Goal: Share content

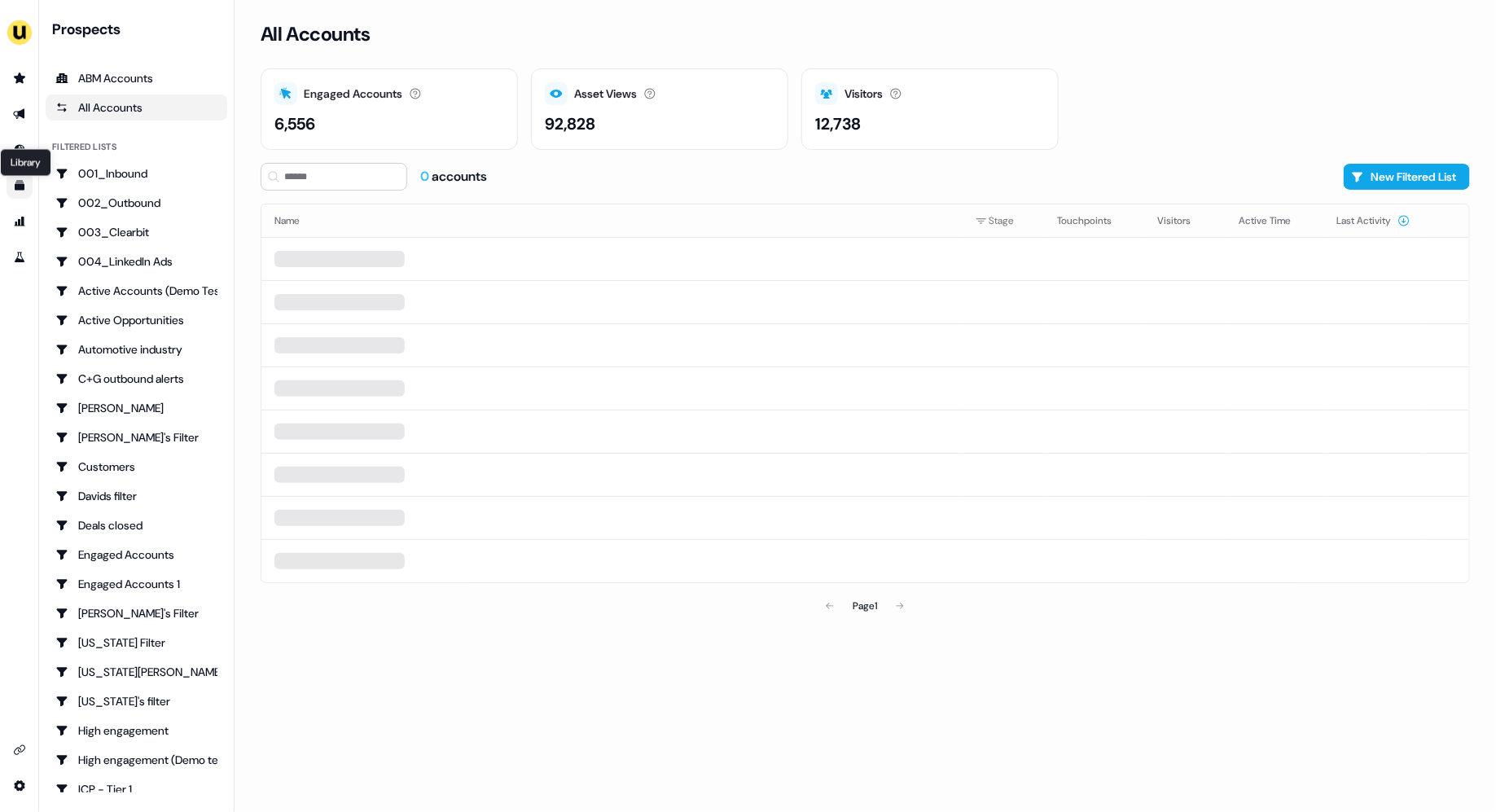
click at [25, 183] on icon "Go to templates" at bounding box center [19, 185] width 13 height 13
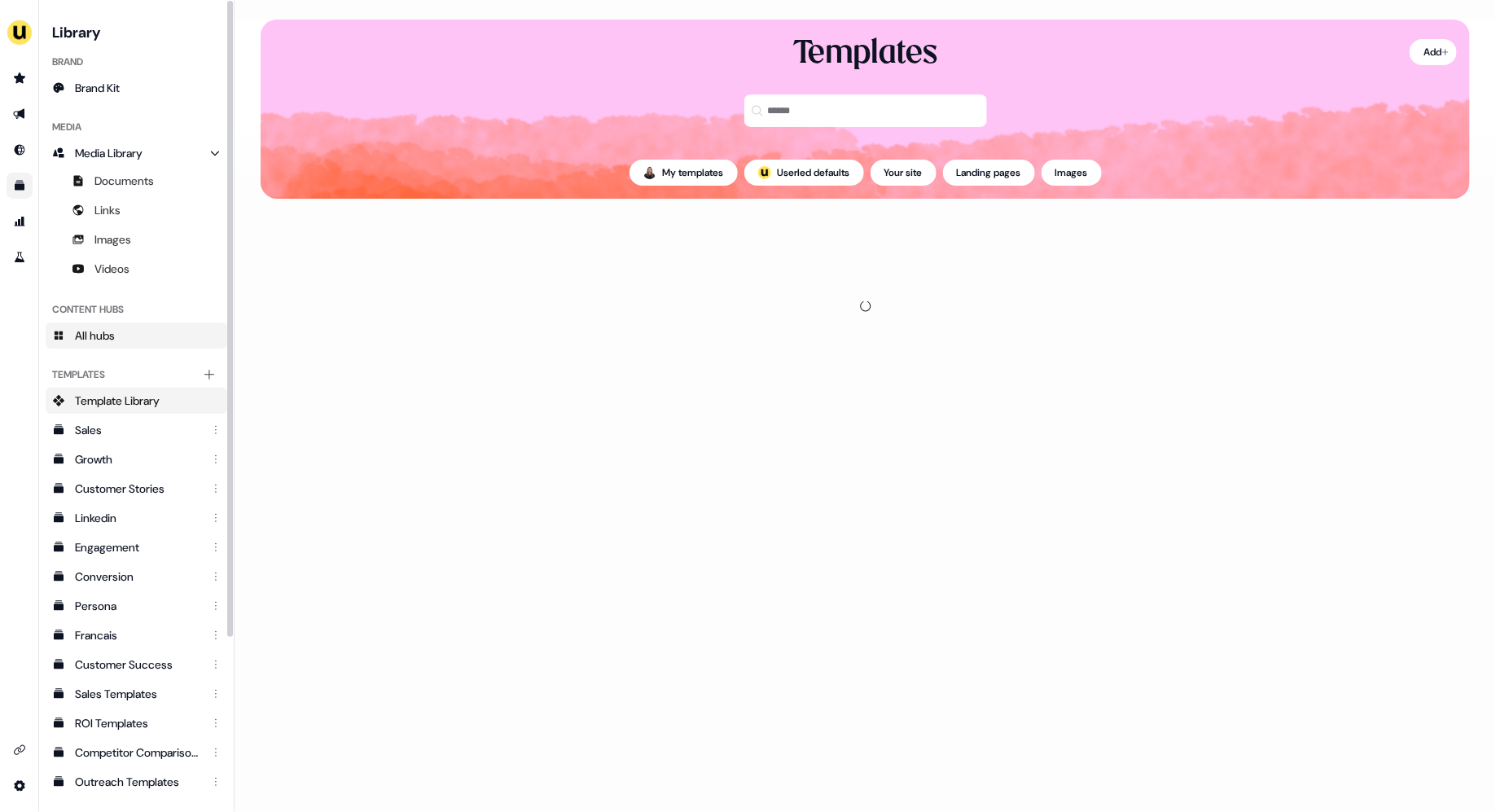
click at [110, 330] on span "All hubs" at bounding box center [95, 335] width 39 height 17
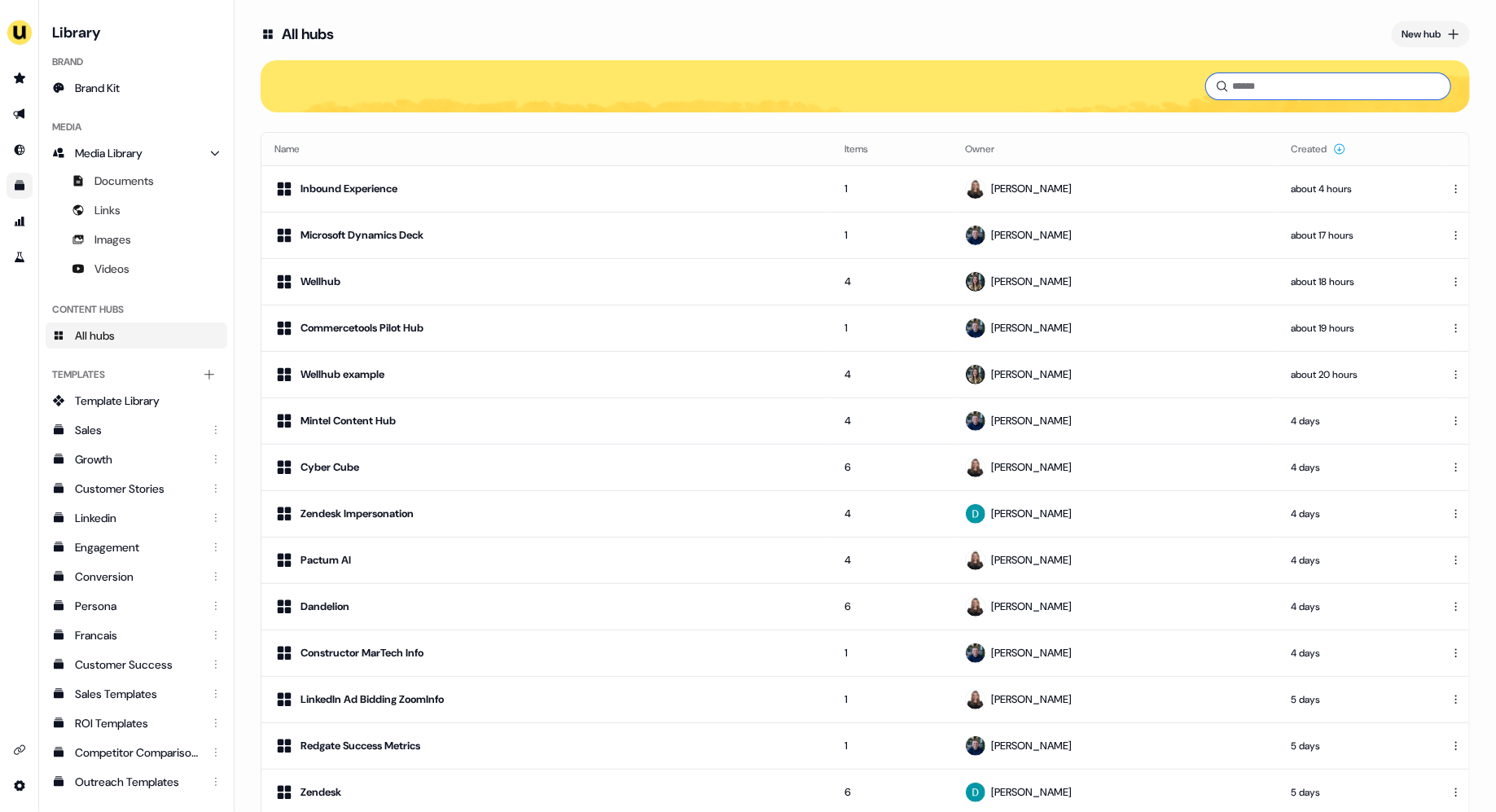
click at [1281, 92] on input at bounding box center [1328, 86] width 244 height 26
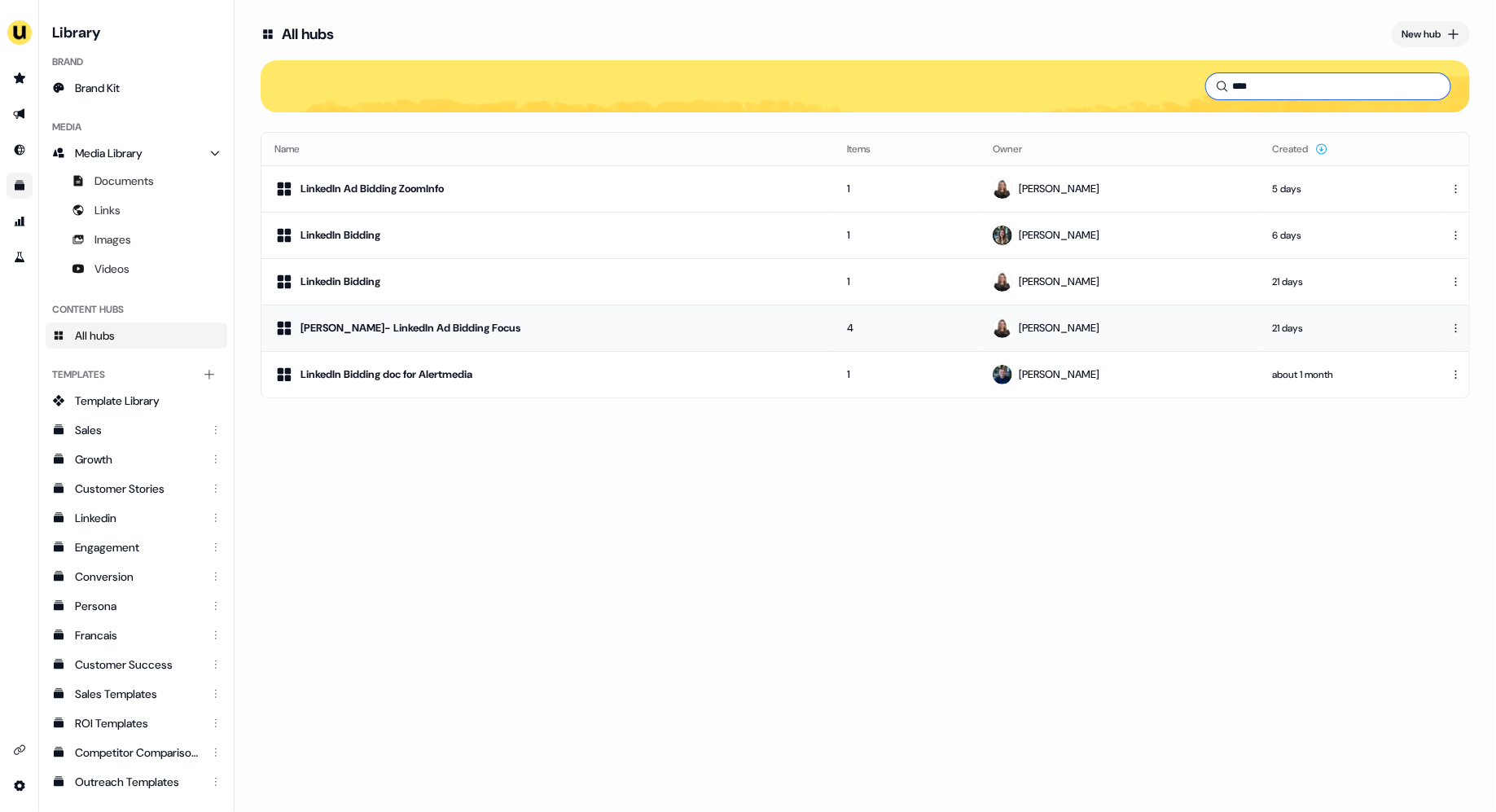
type input "****"
click at [837, 328] on td "4" at bounding box center [907, 327] width 146 height 46
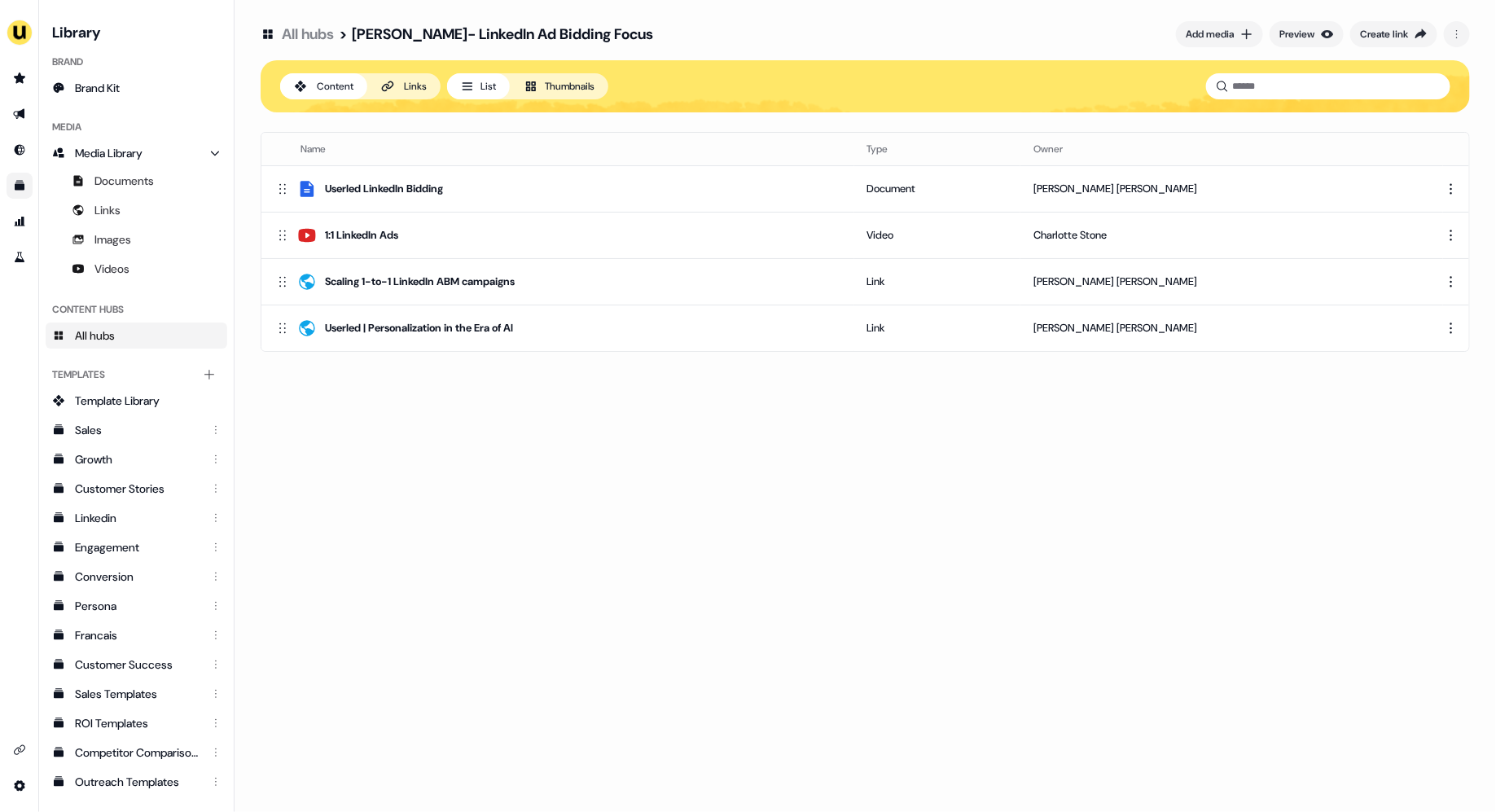
click at [316, 35] on link "All hubs" at bounding box center [307, 34] width 52 height 20
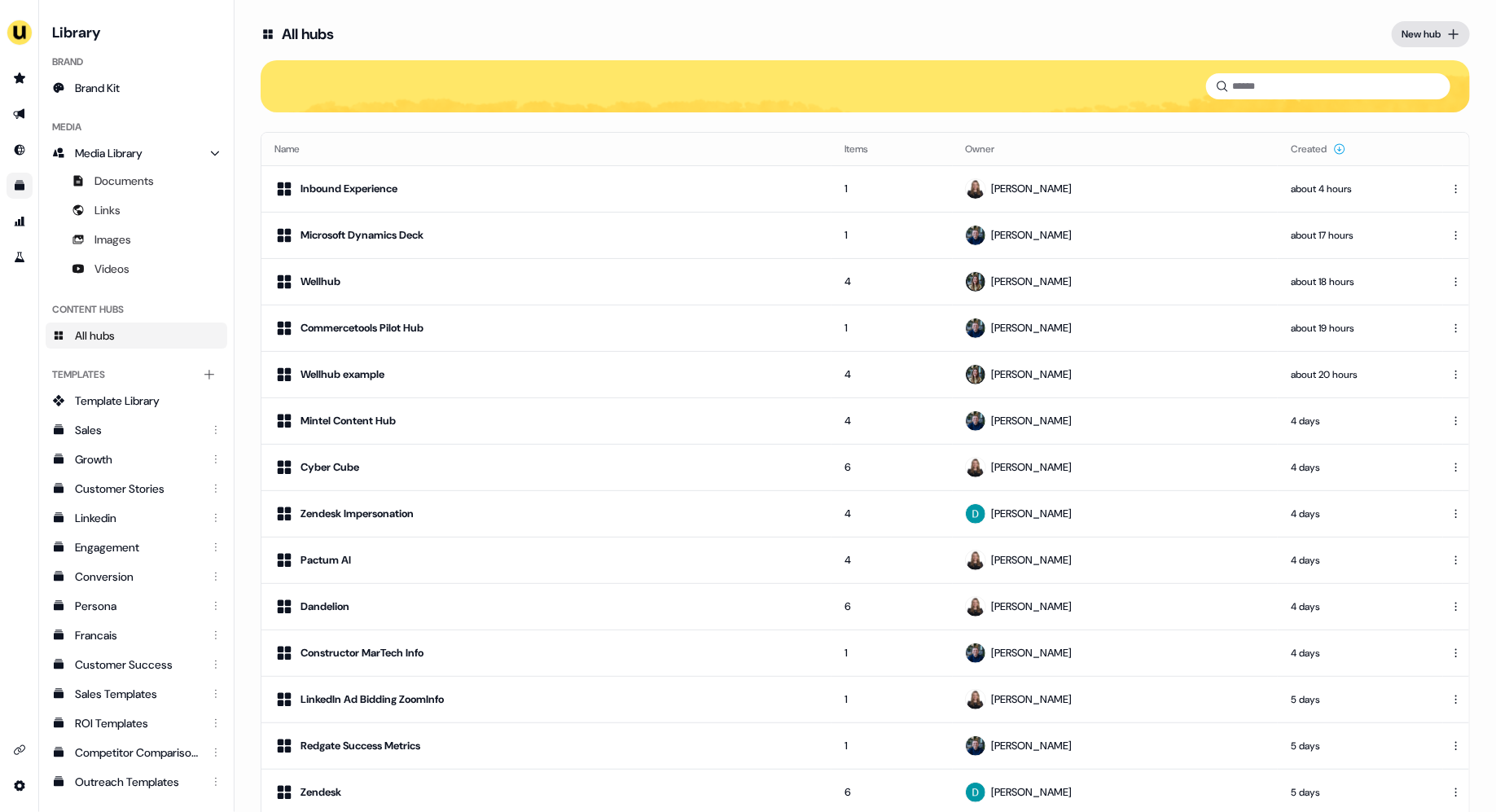
click at [1449, 34] on icon at bounding box center [1454, 34] width 11 height 11
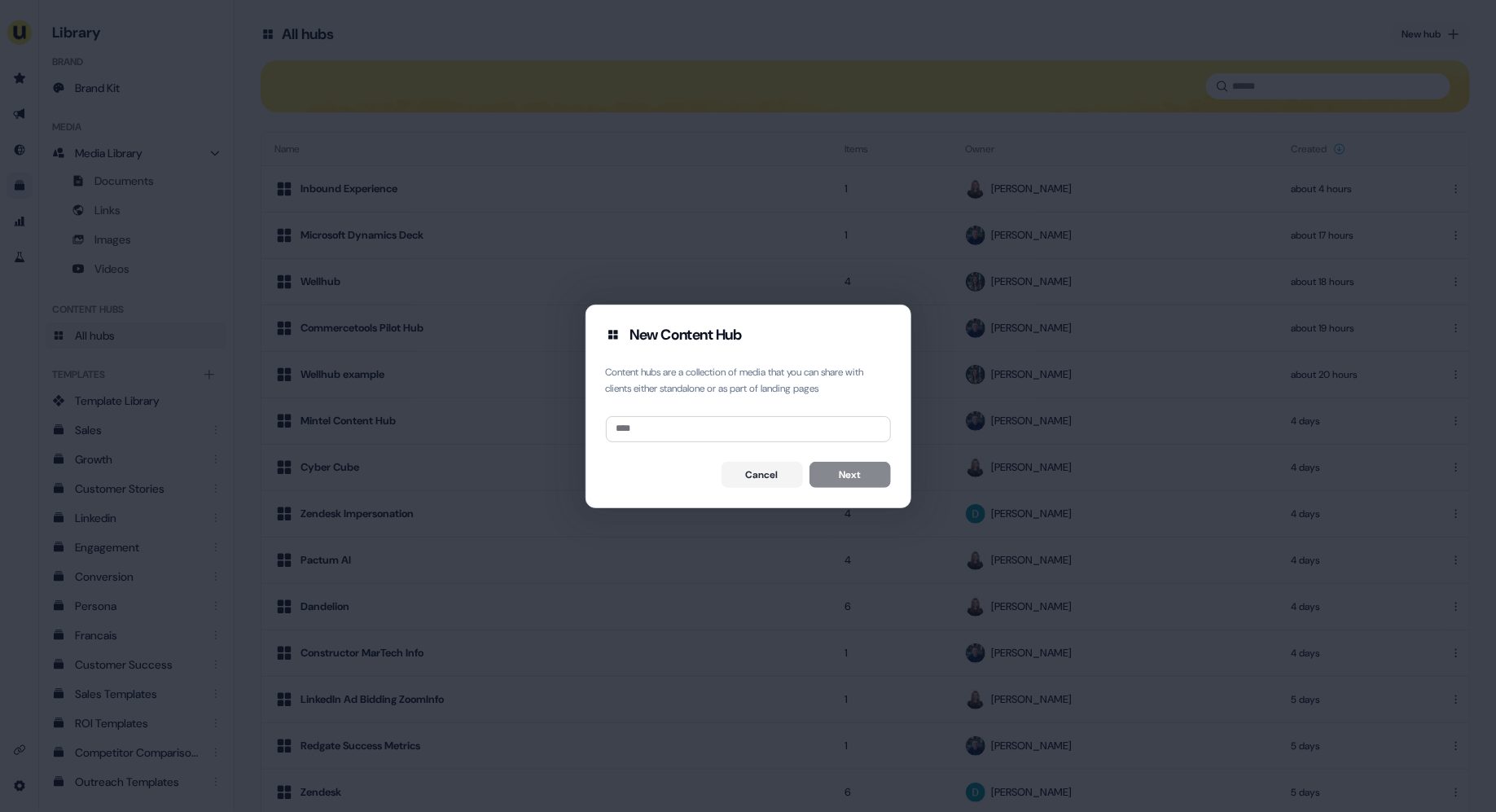
click at [664, 187] on div "New Content Hub Content hubs are a collection of media that you can share with …" at bounding box center [748, 406] width 1496 height 812
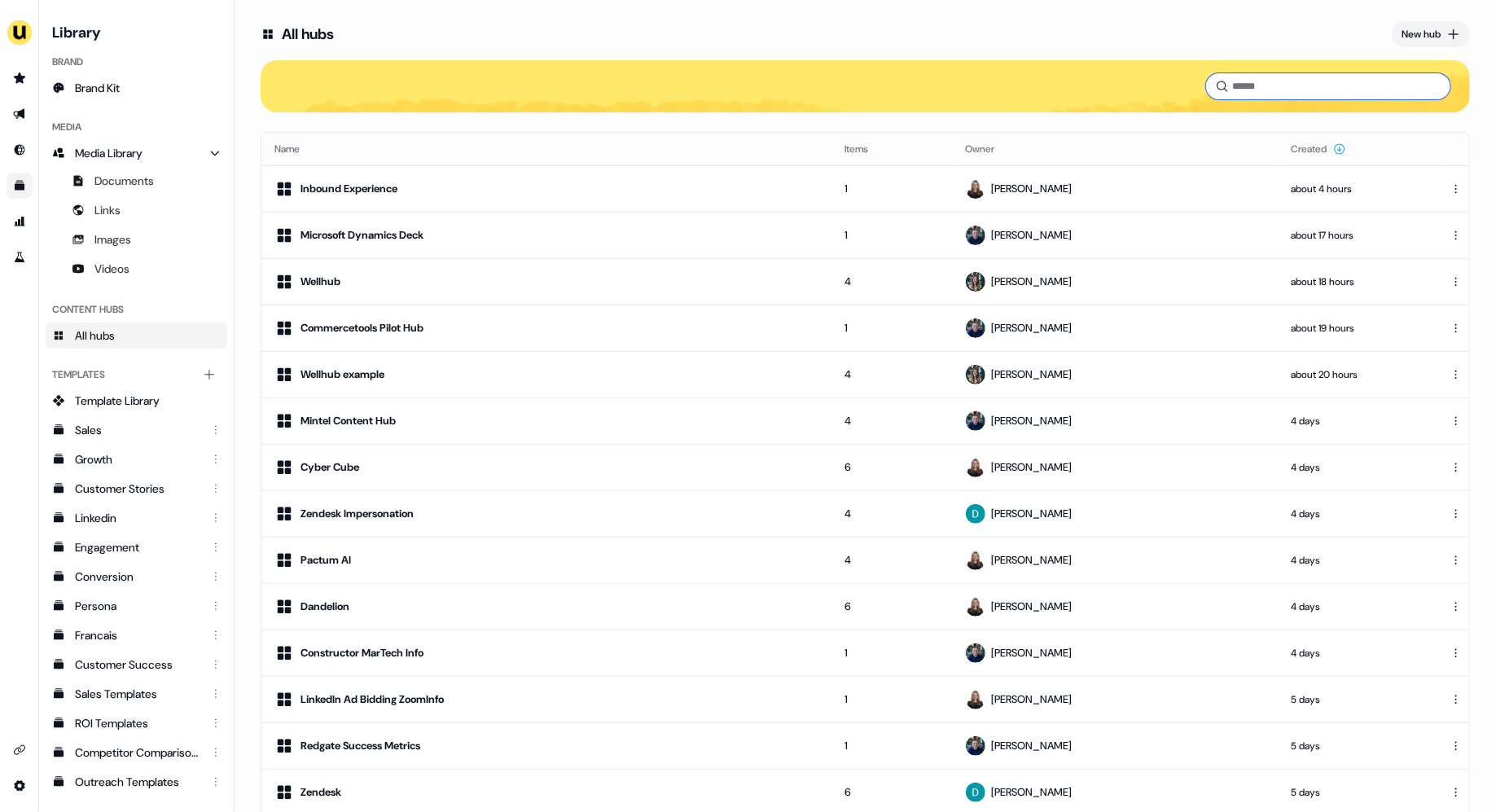
click at [1248, 97] on input at bounding box center [1328, 86] width 244 height 26
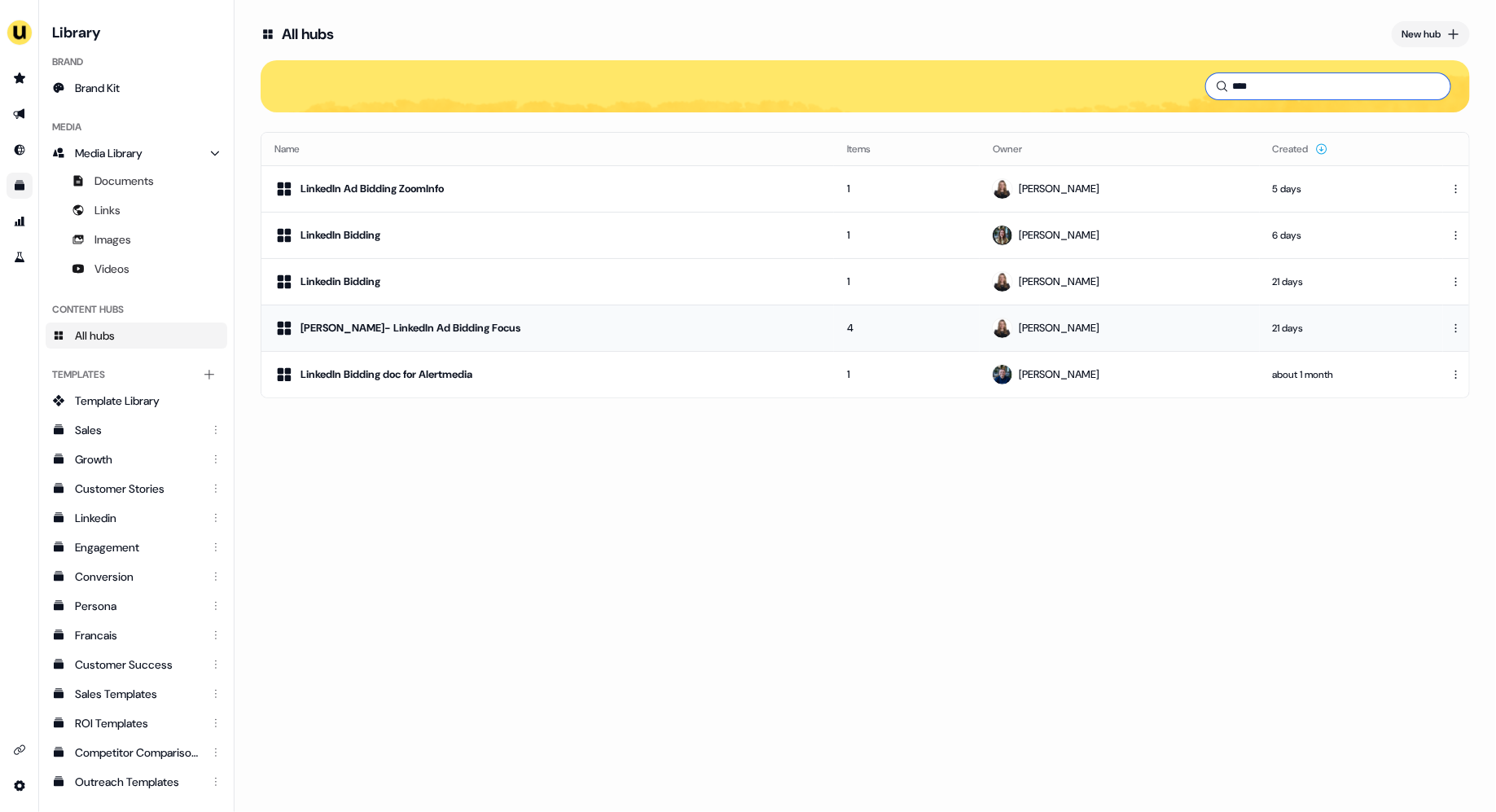
type input "****"
click at [660, 332] on div "[PERSON_NAME]- LinkedIn Ad Bidding Focus" at bounding box center [547, 328] width 546 height 20
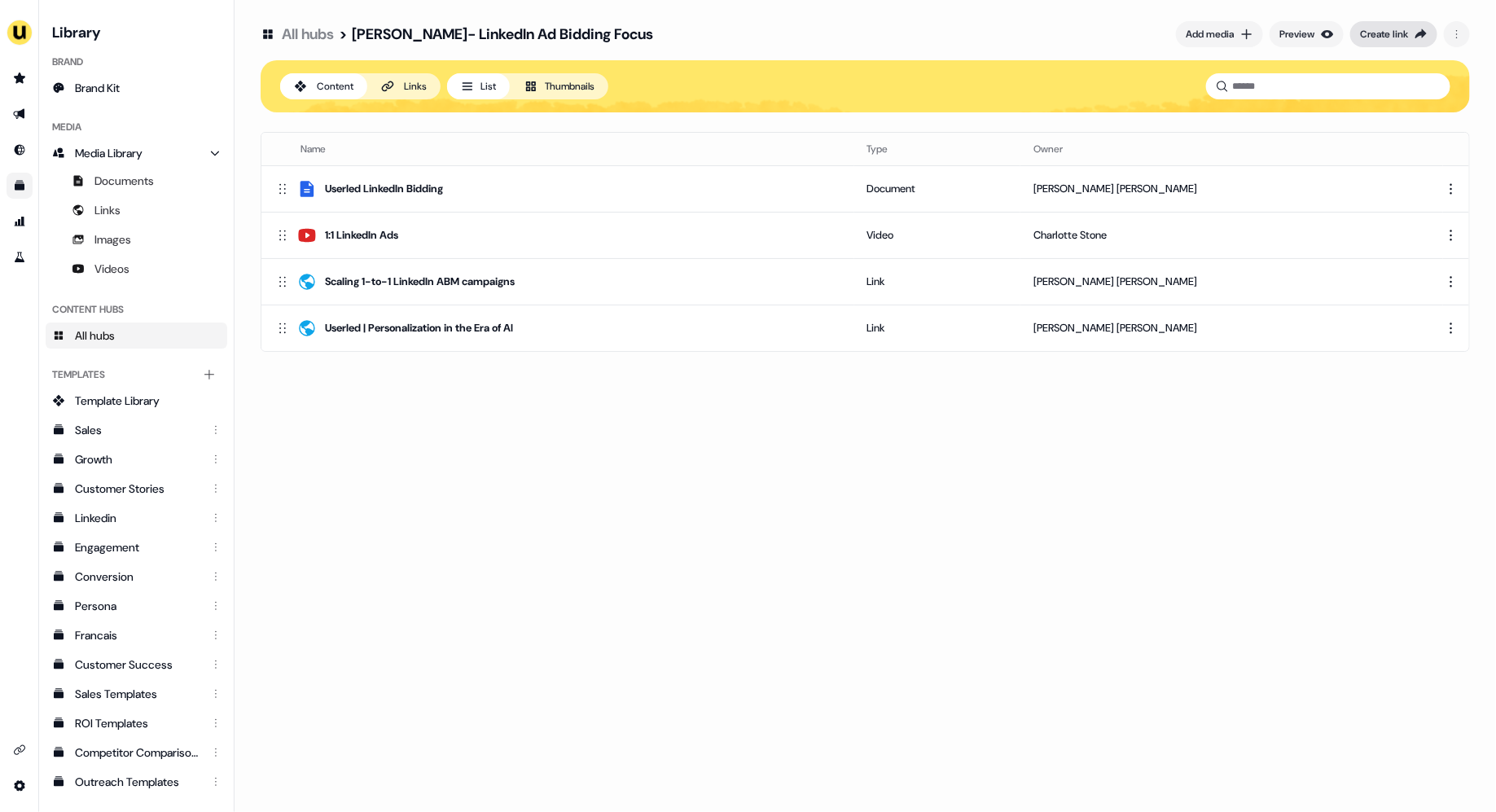
click at [1406, 34] on div "Create link" at bounding box center [1384, 34] width 48 height 17
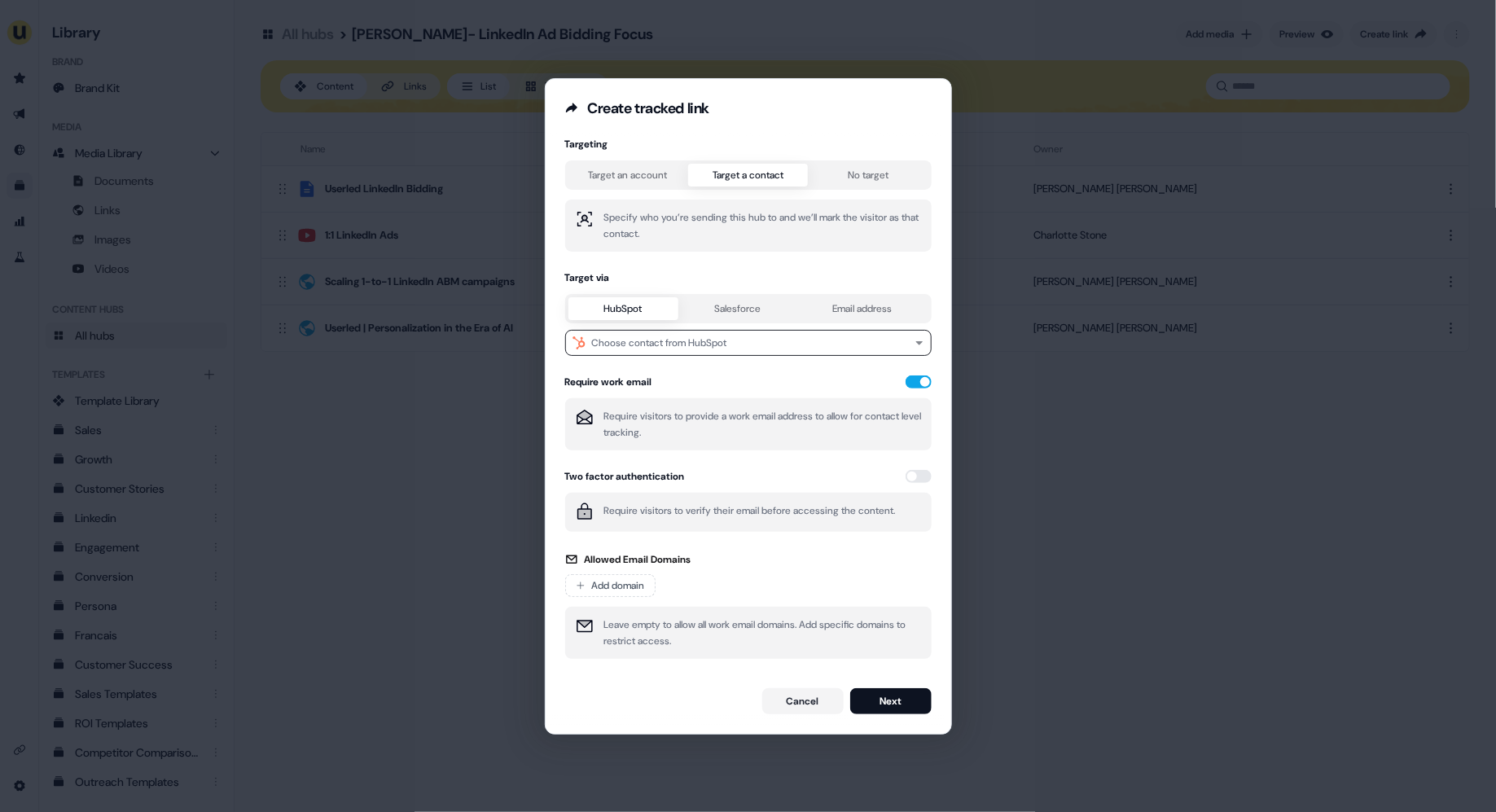
click at [756, 211] on div "Targeting Target an account Target a contact No target Specify who you’re sendi…" at bounding box center [749, 403] width 367 height 531
click at [631, 350] on div "Choose contact from HubSpot" at bounding box center [659, 343] width 135 height 17
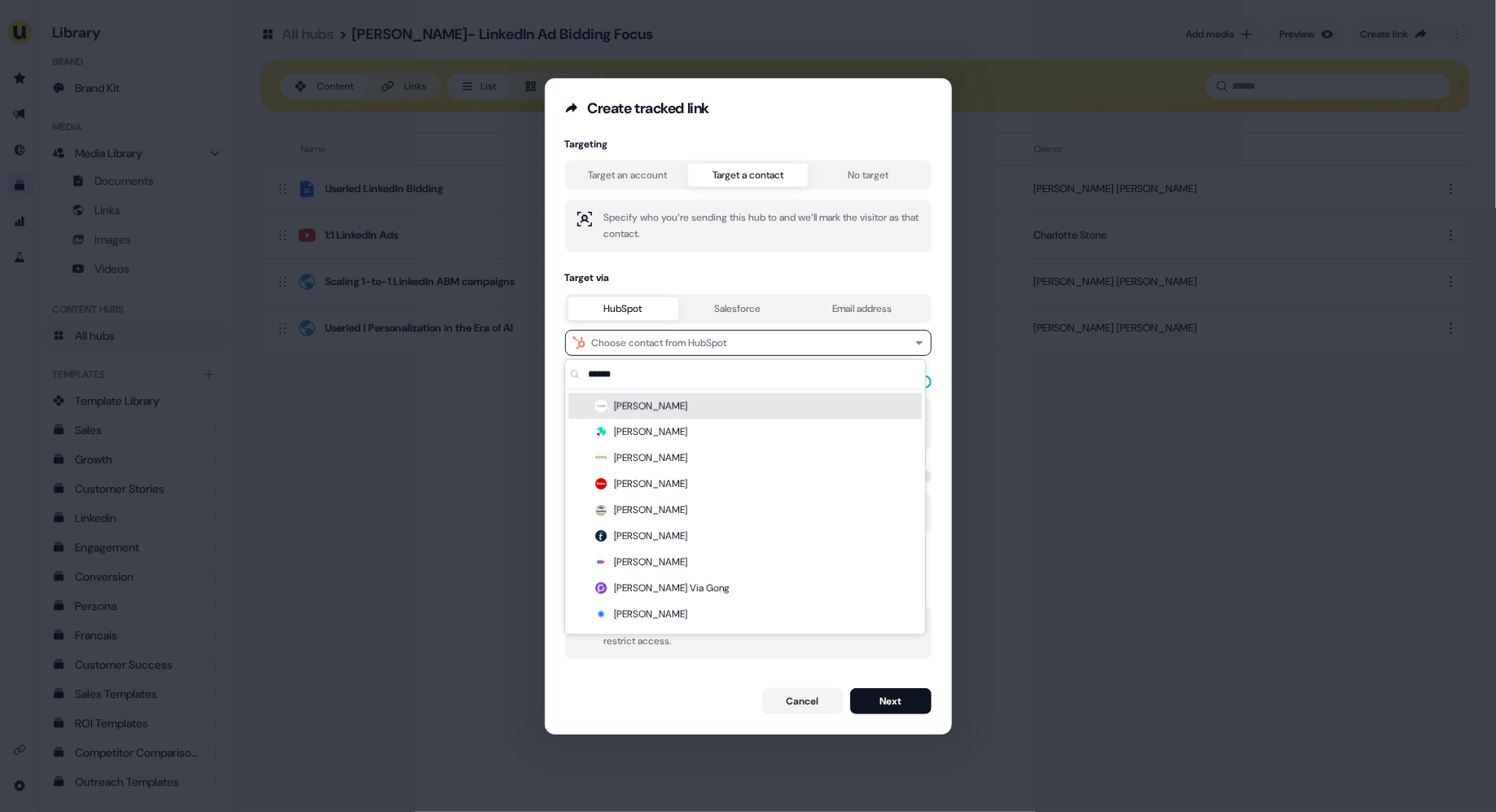
type input "******"
click at [636, 409] on div "[PERSON_NAME]" at bounding box center [745, 406] width 354 height 26
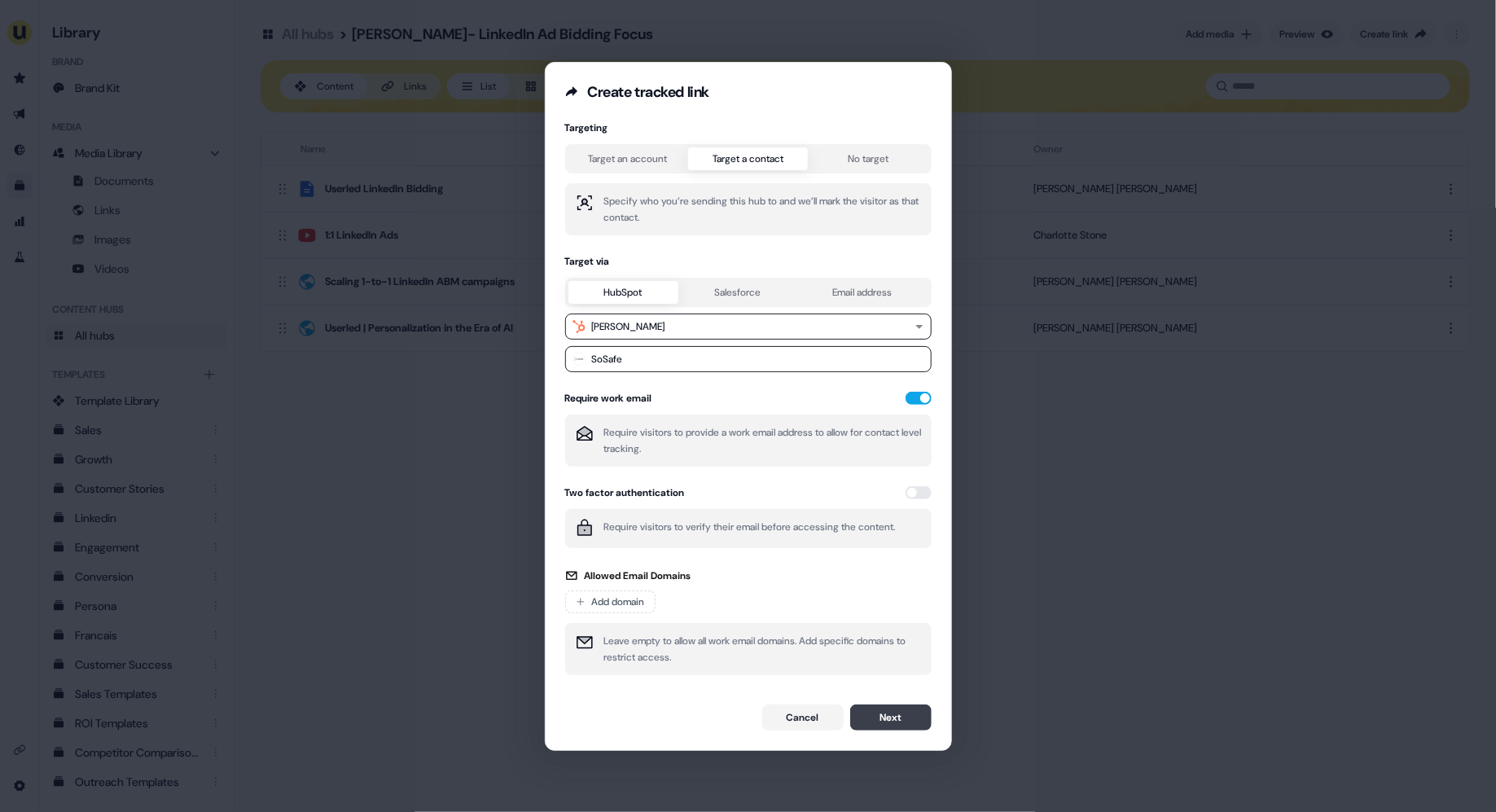
click at [879, 710] on button "Next" at bounding box center [891, 717] width 82 height 26
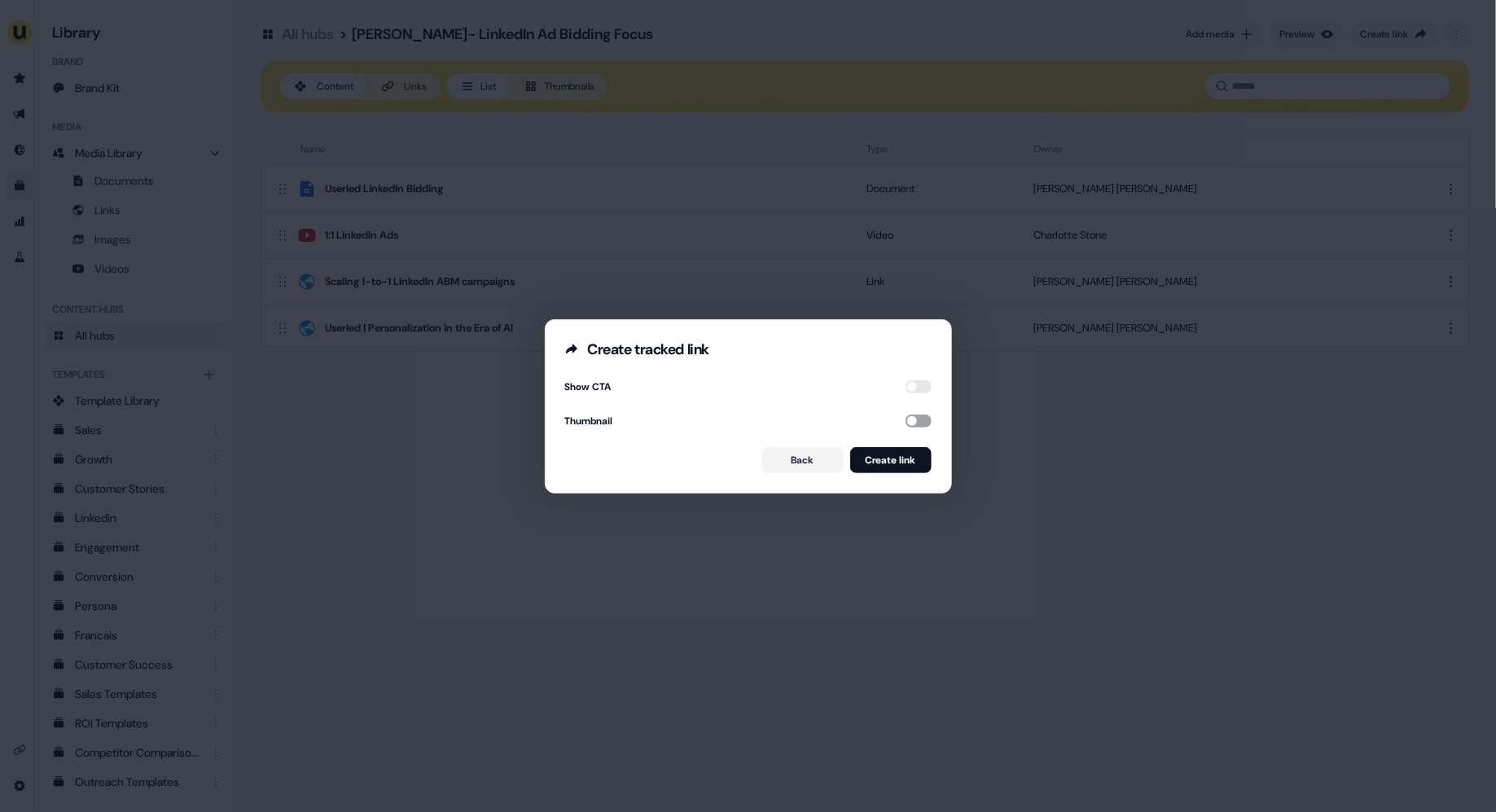
click at [917, 420] on button "button" at bounding box center [918, 421] width 26 height 13
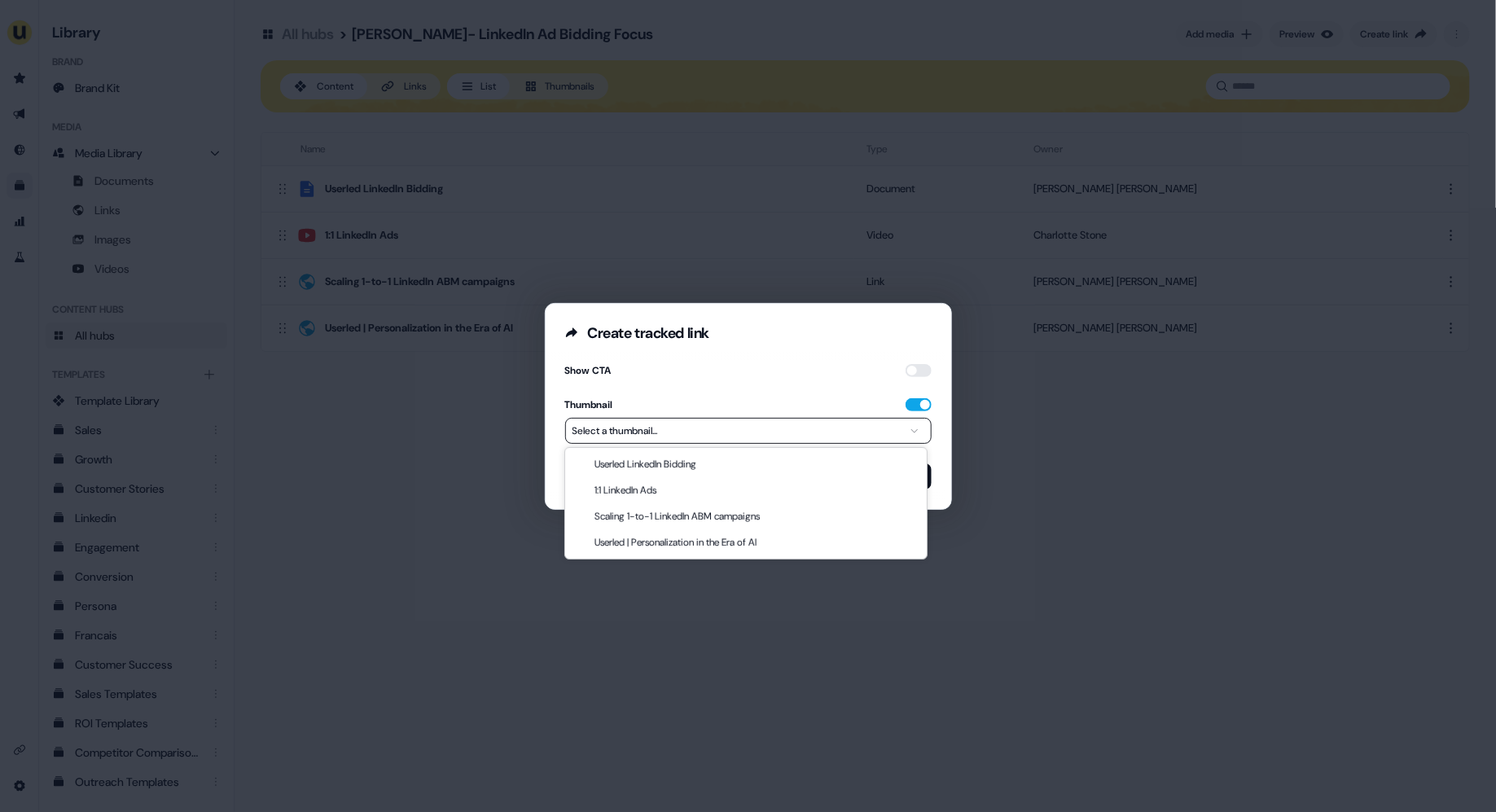
click at [893, 420] on button "Select a thumbnail..." at bounding box center [749, 431] width 367 height 26
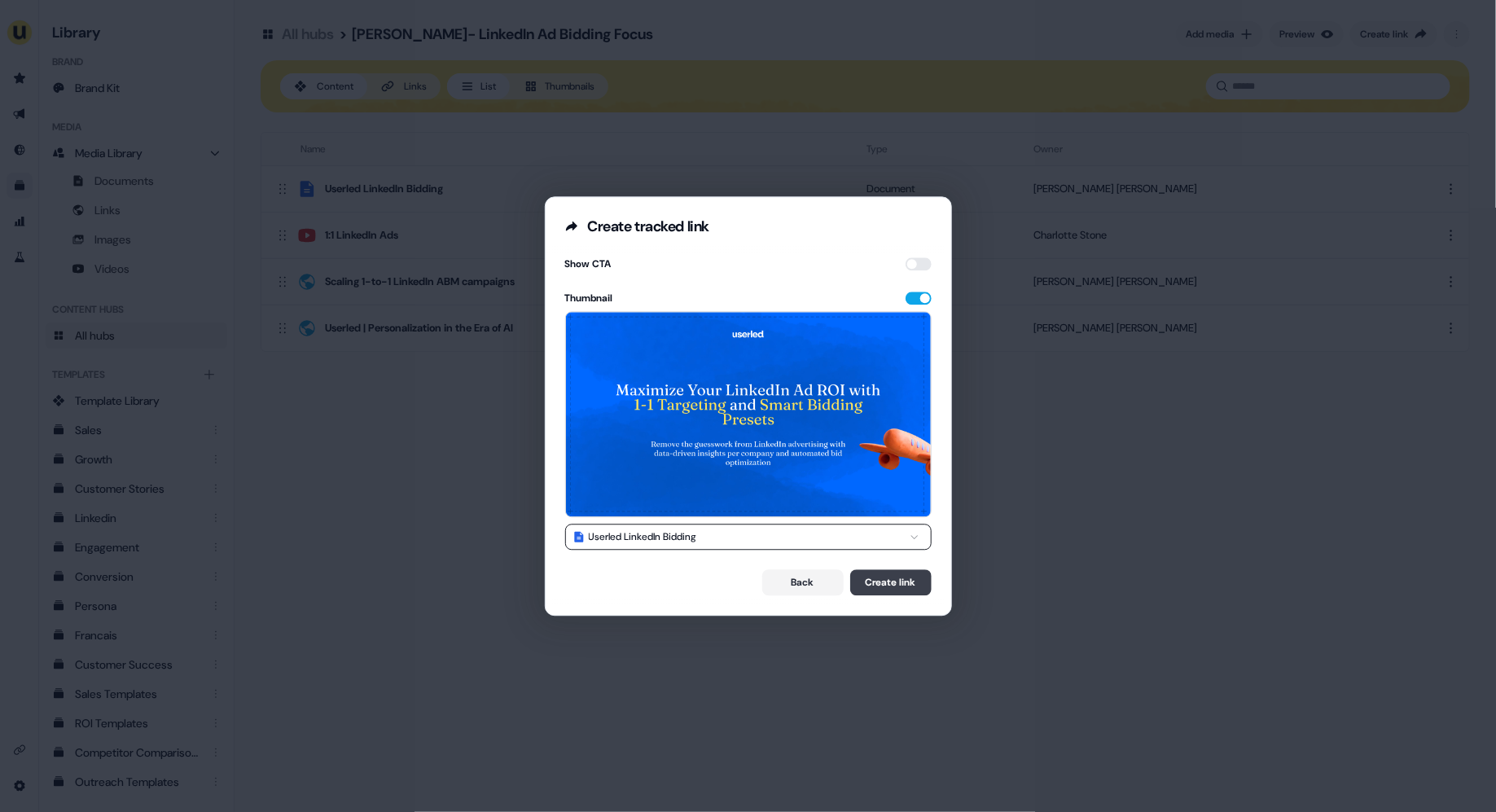
click at [886, 577] on button "Create link" at bounding box center [891, 582] width 82 height 26
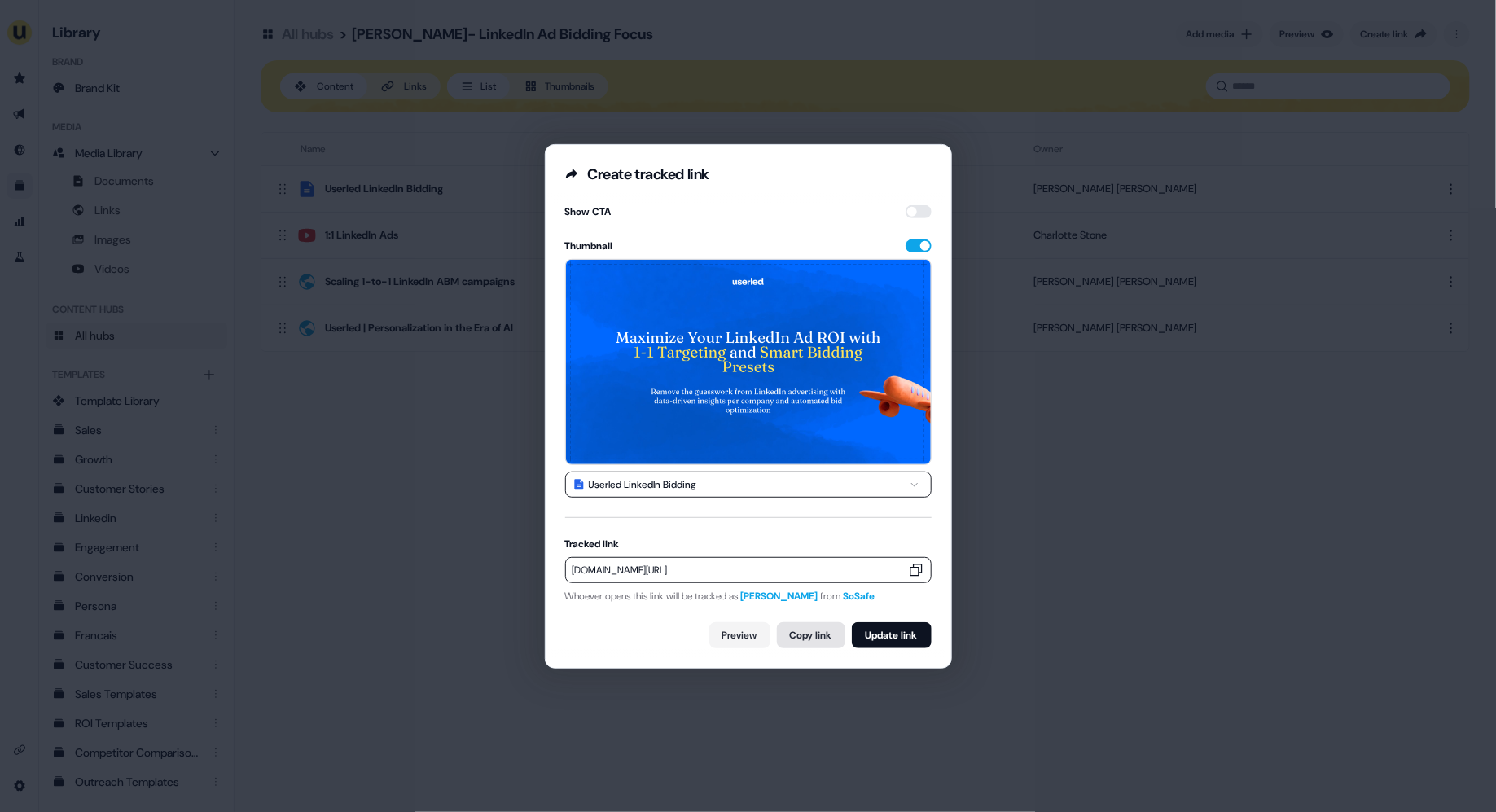
click at [799, 630] on button "Copy link" at bounding box center [810, 635] width 68 height 26
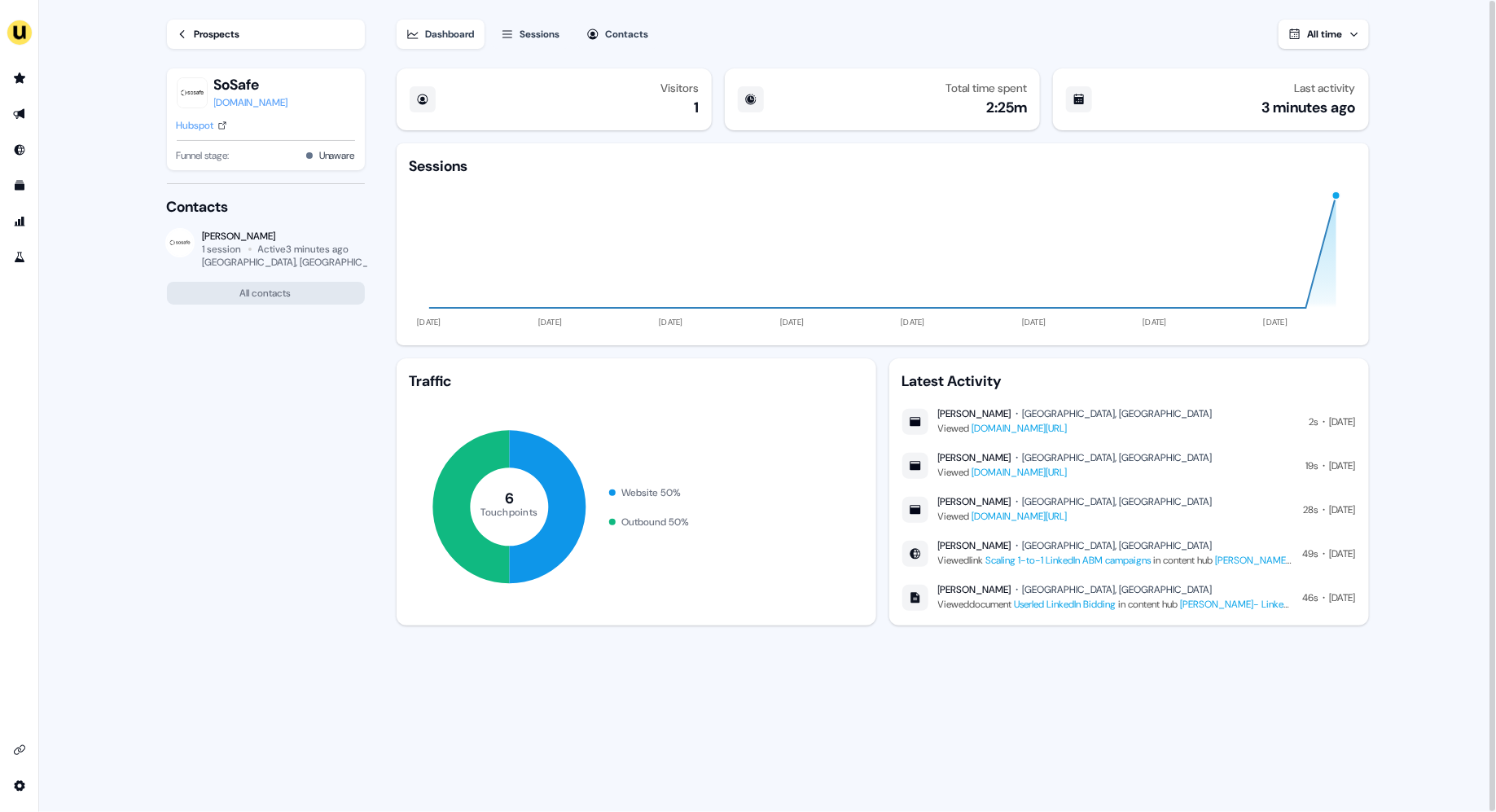
click at [528, 35] on div "Sessions" at bounding box center [540, 34] width 39 height 17
